Goal: Go to known website: Access a specific website the user already knows

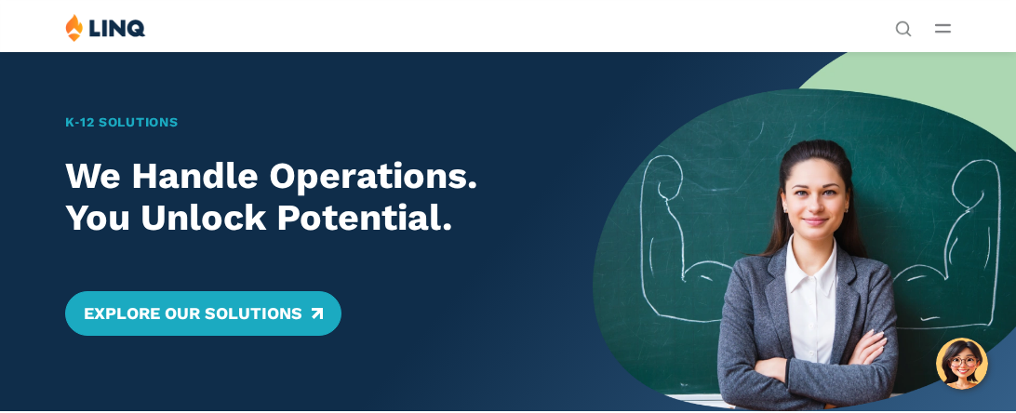
click at [946, 34] on button "Open Main Menu" at bounding box center [943, 28] width 16 height 20
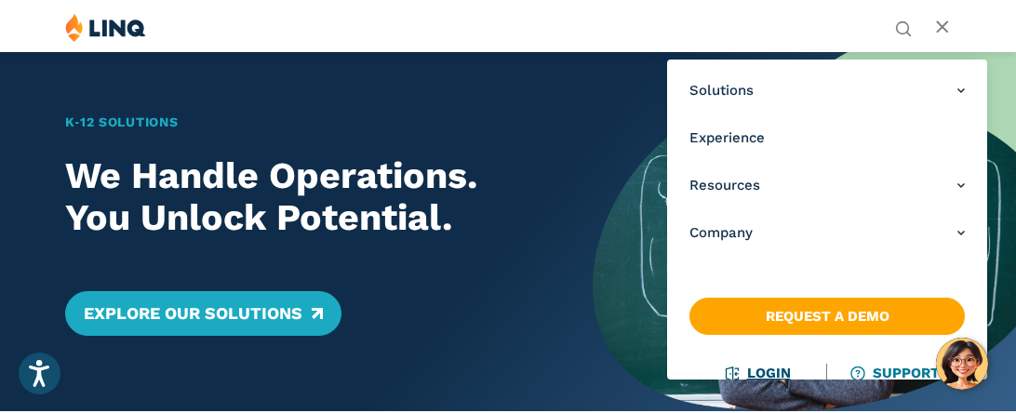
click at [774, 371] on link "Login" at bounding box center [759, 373] width 64 height 17
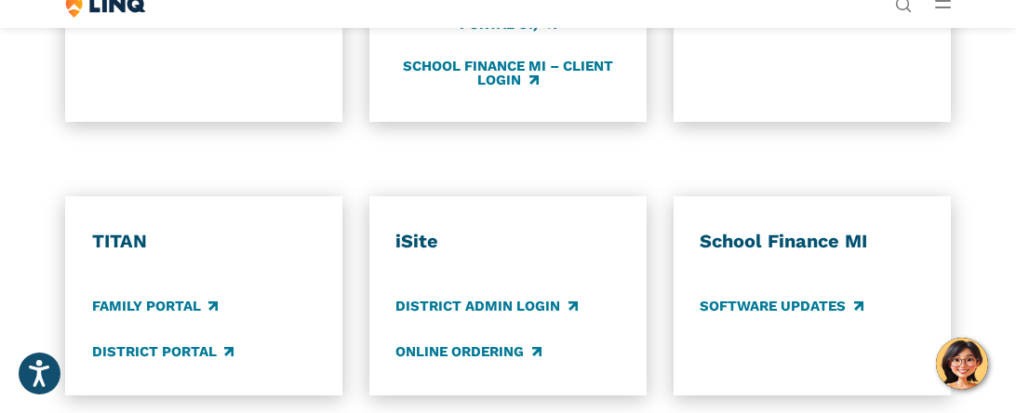
scroll to position [1190, 0]
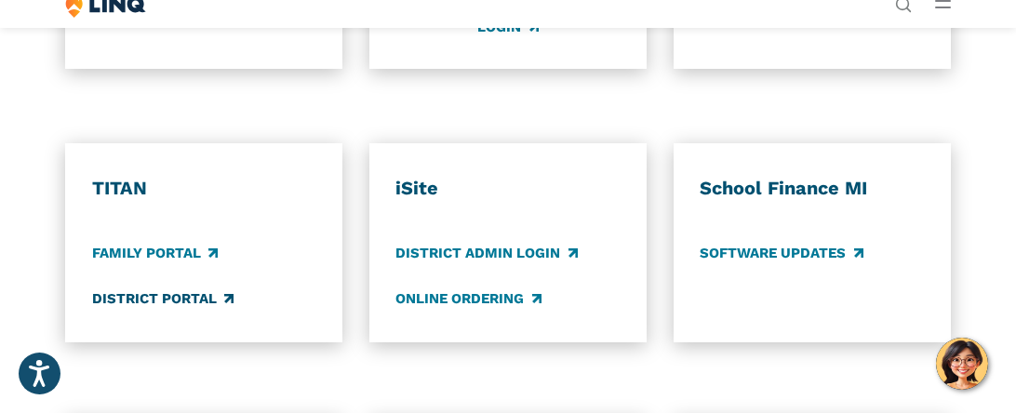
click at [164, 297] on link "District Portal" at bounding box center [162, 299] width 141 height 20
